Goal: Transaction & Acquisition: Obtain resource

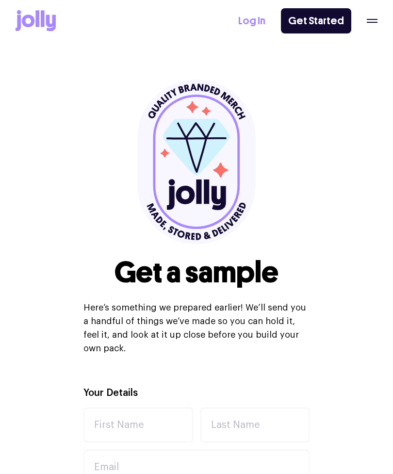
select select
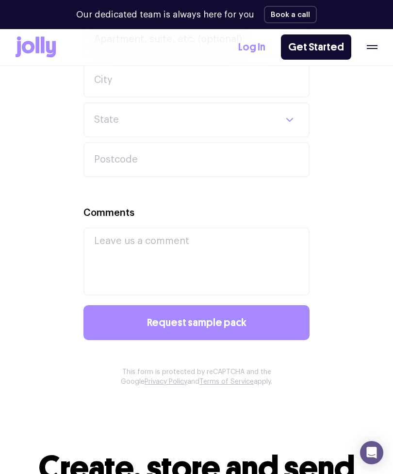
scroll to position [718, 0]
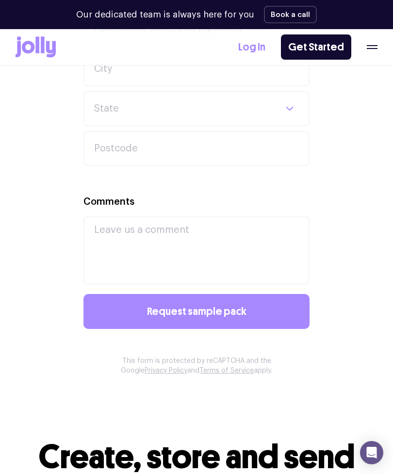
click at [370, 45] on icon "button" at bounding box center [372, 45] width 11 height 1
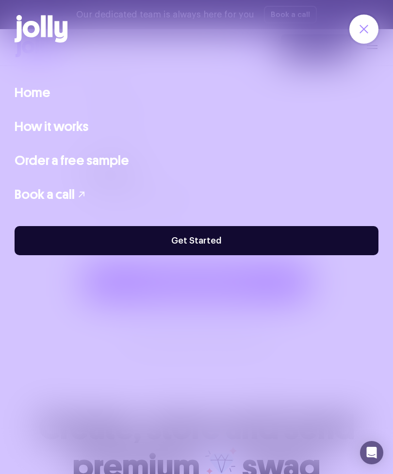
scroll to position [749, 0]
click at [125, 94] on div "Home How it works Order a free sample Book a call" at bounding box center [197, 143] width 364 height 122
click at [37, 95] on link "Home" at bounding box center [33, 92] width 36 height 20
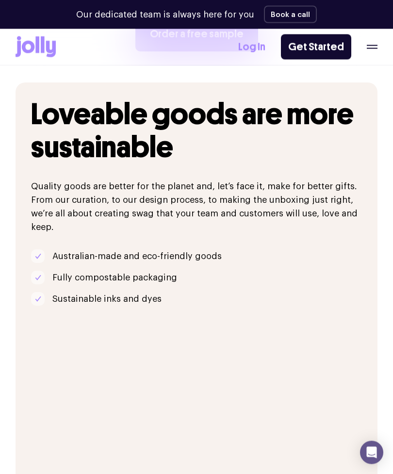
scroll to position [1497, 0]
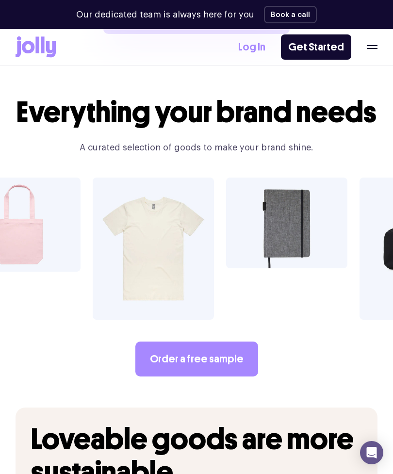
click at [216, 341] on link "Order a free sample" at bounding box center [196, 358] width 123 height 35
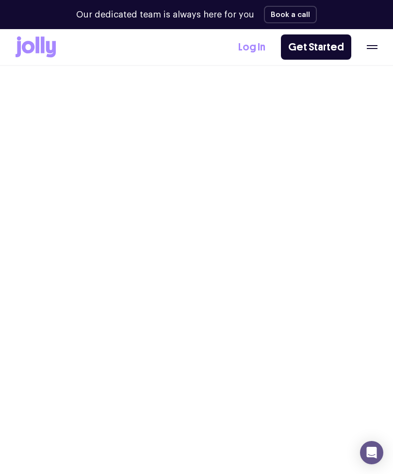
select select
